Goal: Task Accomplishment & Management: Use online tool/utility

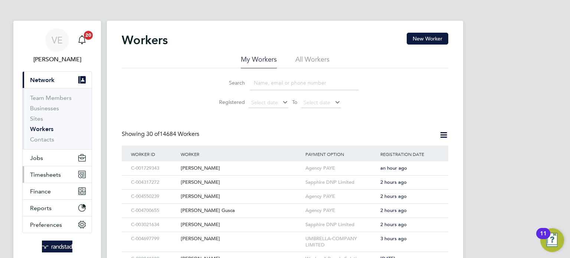
click at [57, 169] on button "Timesheets" at bounding box center [57, 174] width 69 height 16
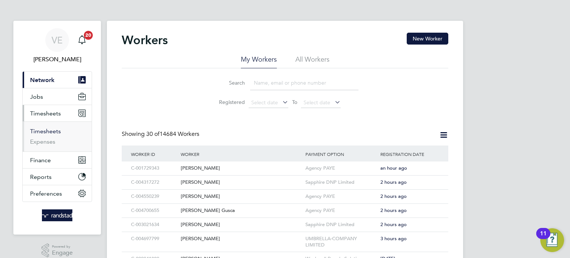
click at [42, 132] on link "Timesheets" at bounding box center [45, 131] width 31 height 7
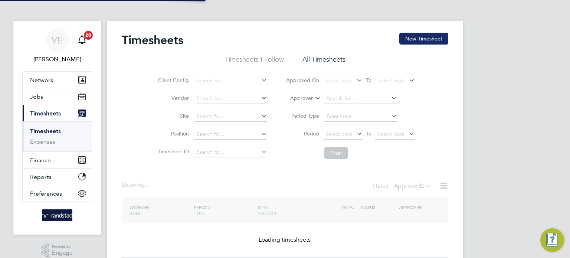
click at [439, 33] on button "New Timesheet" at bounding box center [423, 39] width 49 height 12
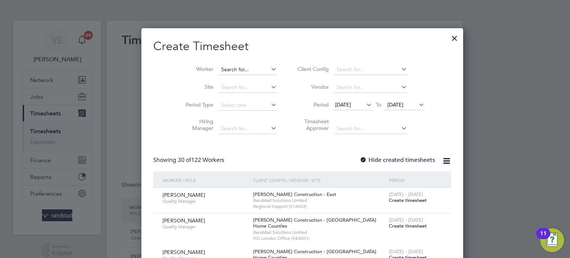
click at [228, 71] on input at bounding box center [248, 70] width 58 height 10
click at [249, 80] on b "Gransha" at bounding box center [259, 79] width 20 height 6
type input "Tim Granshaw"
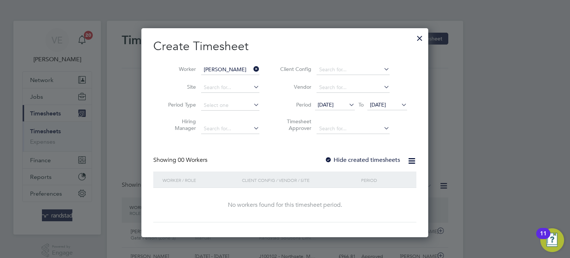
click at [368, 162] on label "Hide created timesheets" at bounding box center [362, 159] width 75 height 7
click at [334, 102] on span "19 Sep 2025" at bounding box center [326, 104] width 16 height 7
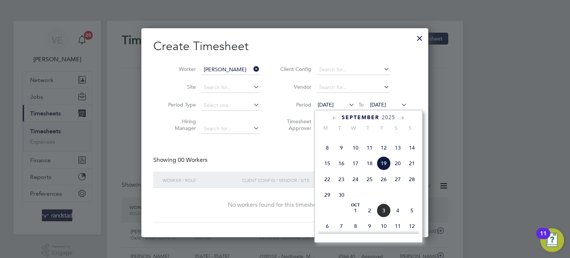
click at [327, 186] on span "22" at bounding box center [327, 179] width 14 height 14
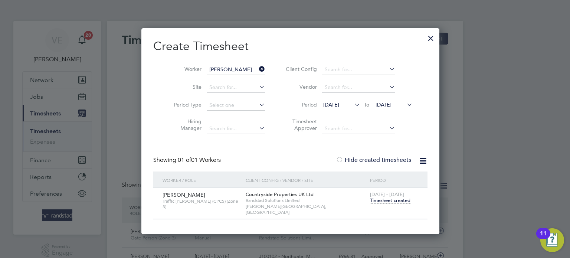
click at [374, 196] on span "22 - 28 Sep 2025" at bounding box center [387, 194] width 34 height 6
click at [375, 199] on span "Timesheet created" at bounding box center [390, 200] width 40 height 7
